Goal: Navigation & Orientation: Find specific page/section

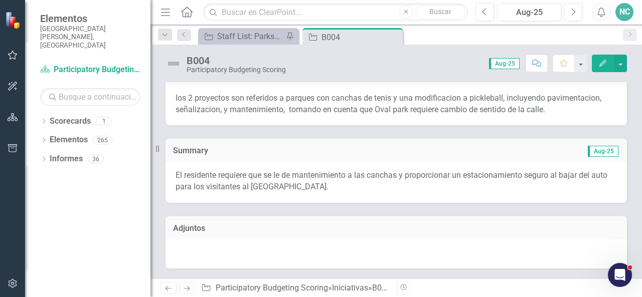
scroll to position [7605, 0]
click at [349, 38] on div "B004" at bounding box center [348, 37] width 54 height 13
click at [331, 36] on div "B004" at bounding box center [348, 37] width 54 height 13
click at [266, 36] on div "Staff List: Parks/Recreation" at bounding box center [250, 36] width 66 height 13
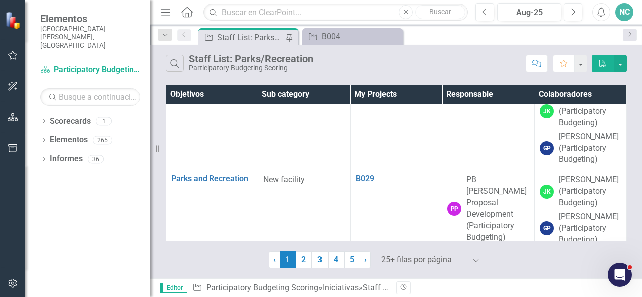
scroll to position [1738, 0]
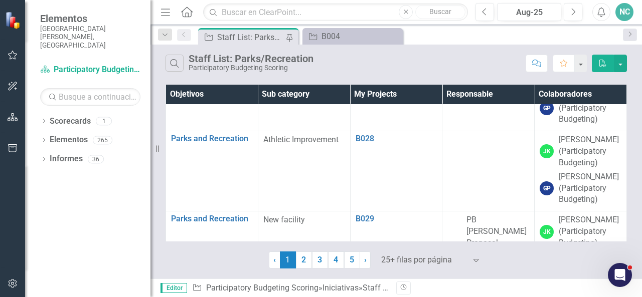
click at [266, 32] on div "Staff List: Parks/Recreation" at bounding box center [250, 37] width 66 height 13
click at [256, 37] on div "Staff List: Parks/Recreation" at bounding box center [250, 37] width 66 height 13
click at [165, 37] on icon "Desplegable" at bounding box center [164, 35] width 9 height 7
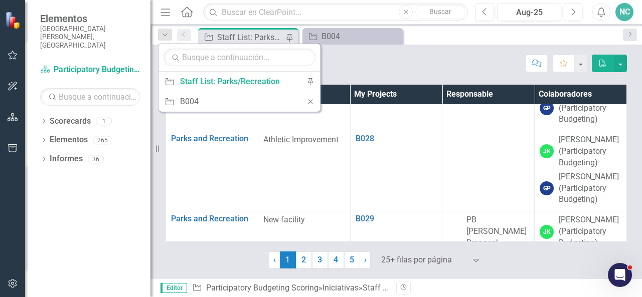
click at [379, 56] on div "Búsqueda Staff List: Parks/Recreation Participatory Budgeting Scoring" at bounding box center [342, 63] width 355 height 17
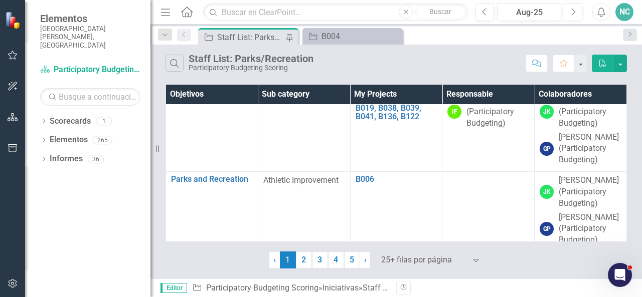
scroll to position [143, 0]
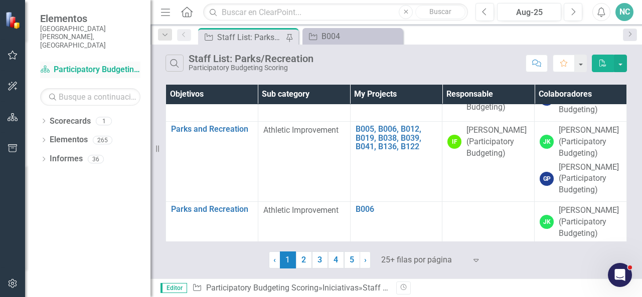
click at [125, 64] on link "Scorecard Participatory Budgeting Scoring" at bounding box center [90, 70] width 100 height 12
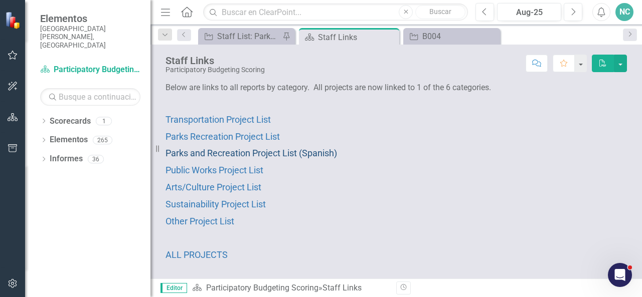
click at [298, 152] on span "Parks and Recreation Project List (Spanish)" at bounding box center [250, 153] width 171 height 11
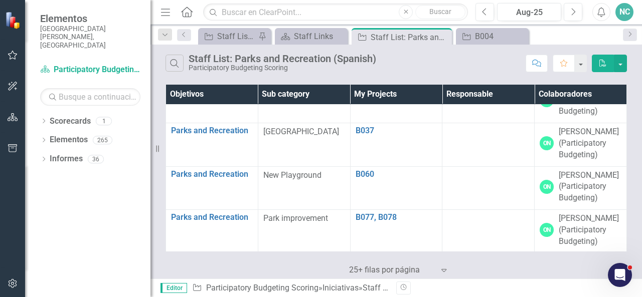
scroll to position [329, 0]
click at [409, 166] on td "B037 Editar Editar Iniciativa Enlace Elemento abierto" at bounding box center [396, 145] width 92 height 44
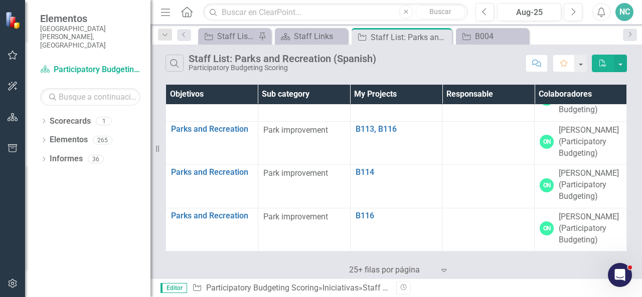
scroll to position [732, 0]
click at [123, 64] on link "Scorecard Participatory Budgeting Scoring" at bounding box center [90, 70] width 100 height 12
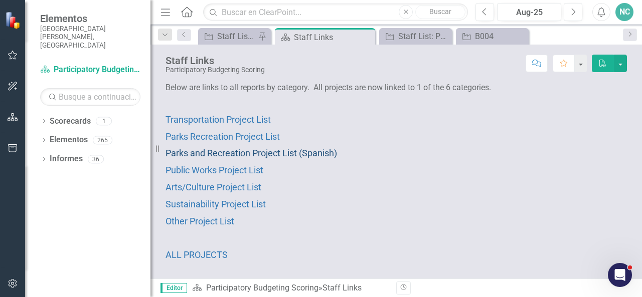
click at [303, 151] on span "Parks and Recreation Project List (Spanish)" at bounding box center [250, 153] width 171 height 11
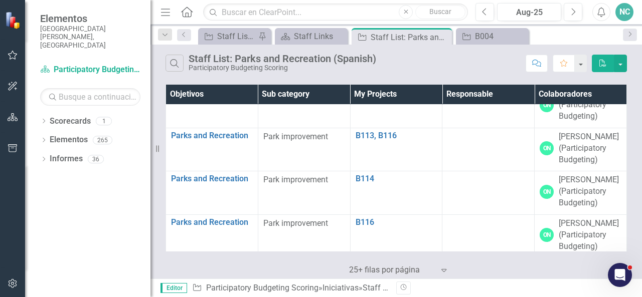
scroll to position [732, 0]
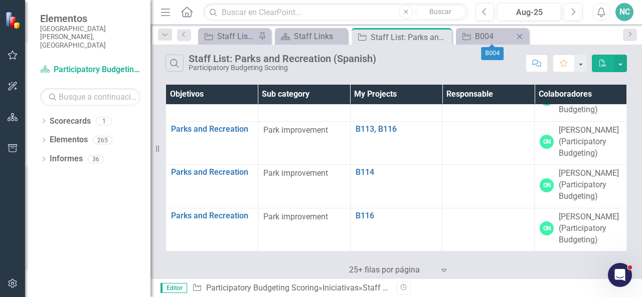
click at [519, 37] on icon at bounding box center [520, 37] width 6 height 6
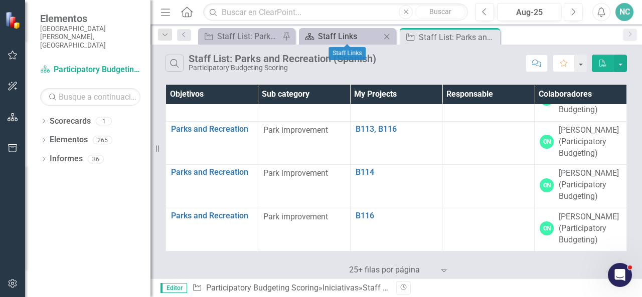
click at [347, 38] on div "Staff Links" at bounding box center [349, 36] width 63 height 13
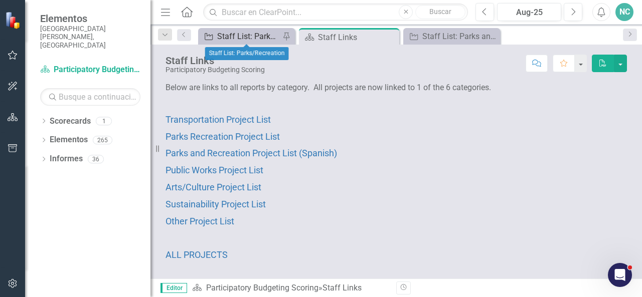
click at [270, 36] on div "Staff List: Parks/Recreation" at bounding box center [248, 36] width 63 height 13
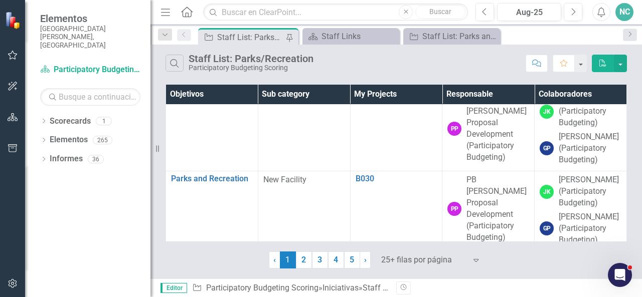
scroll to position [1872, 0]
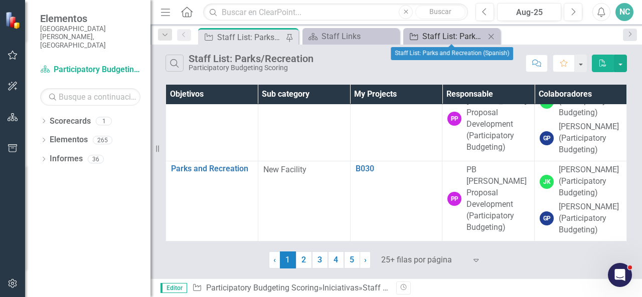
click at [475, 38] on div "Staff List: Parks and Recreation (Spanish)" at bounding box center [453, 36] width 63 height 13
